Goal: Register for event/course

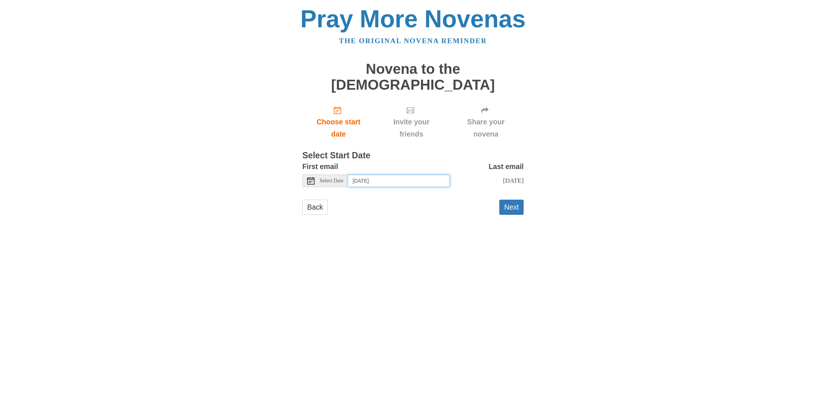
click at [417, 175] on input "Thursday, September 25th" at bounding box center [399, 181] width 102 height 13
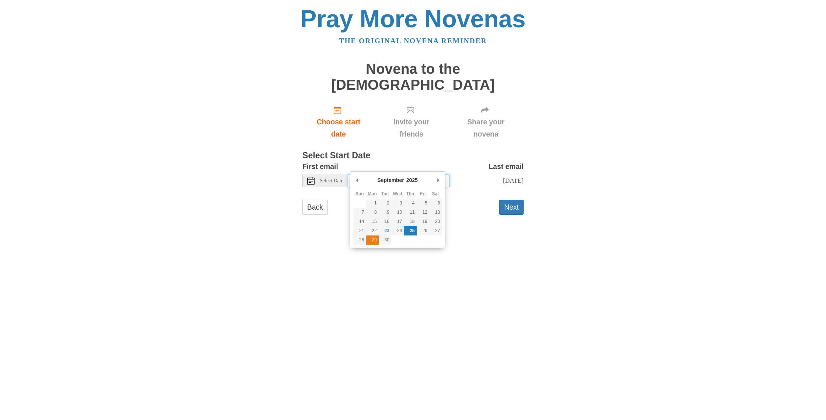
type input "Monday, September 29th"
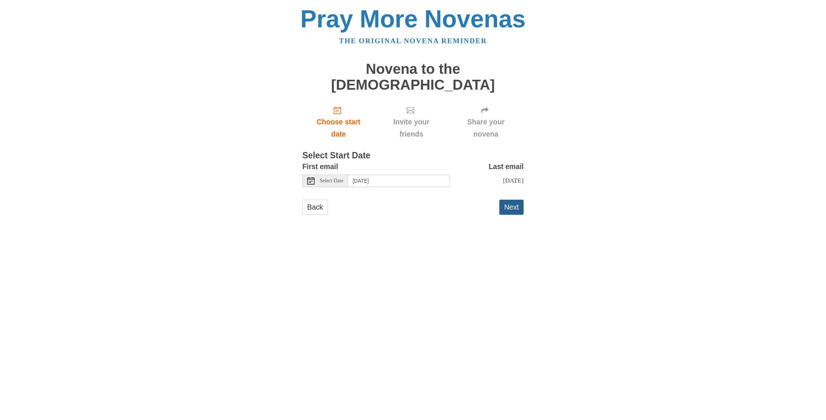
click at [514, 200] on button "Next" at bounding box center [512, 207] width 24 height 15
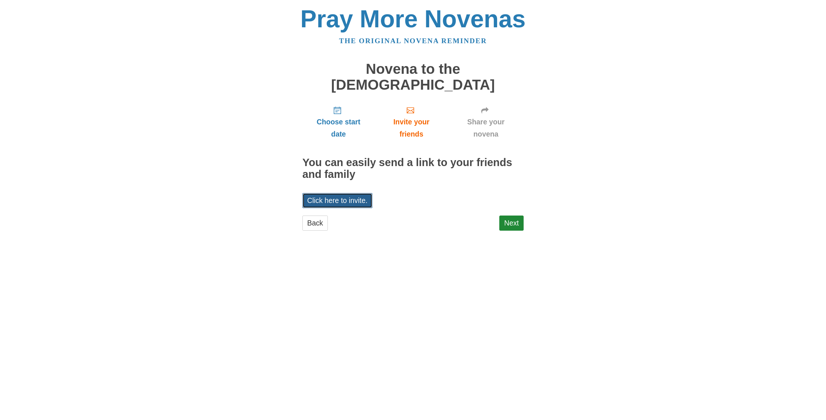
click at [346, 193] on link "Click here to invite." at bounding box center [338, 200] width 70 height 15
click at [513, 215] on link "Next" at bounding box center [512, 222] width 24 height 15
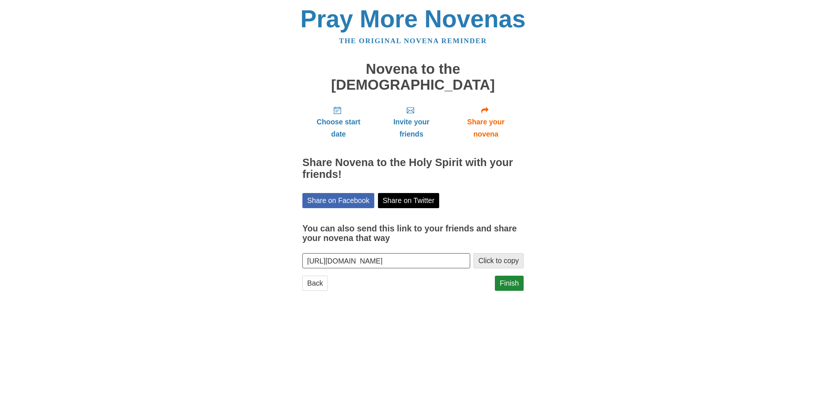
click at [498, 253] on button "Click to copy" at bounding box center [499, 260] width 50 height 15
click at [509, 276] on link "Finish" at bounding box center [509, 283] width 29 height 15
